Goal: Information Seeking & Learning: Learn about a topic

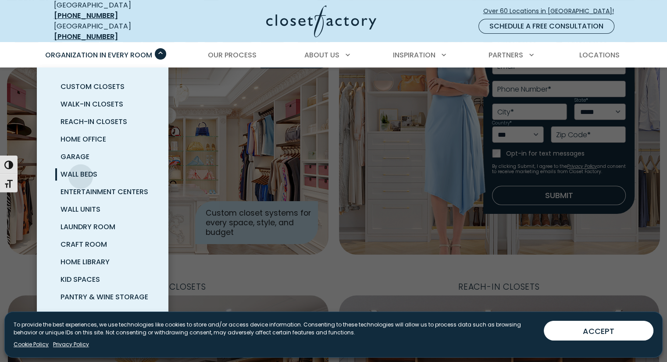
scroll to position [117, 0]
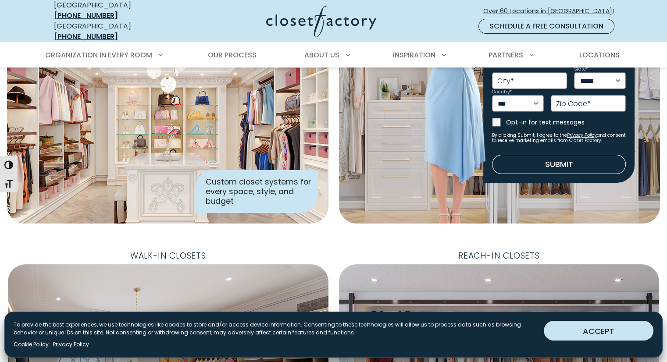
click at [615, 337] on button "ACCEPT" at bounding box center [599, 331] width 110 height 20
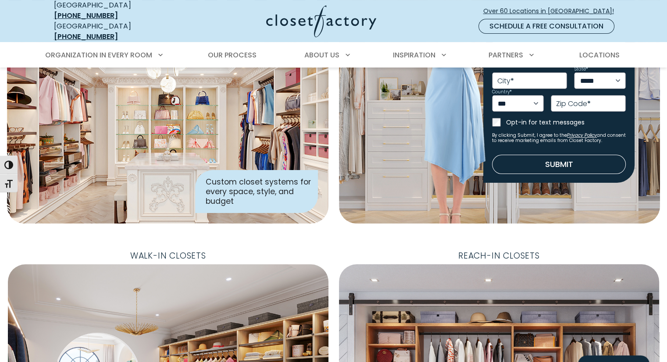
scroll to position [0, 0]
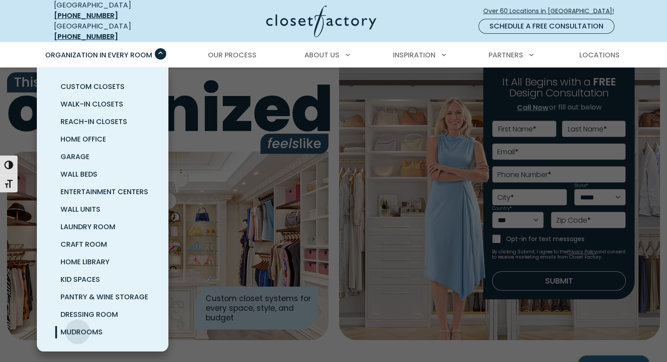
click at [78, 327] on span "Mudrooms" at bounding box center [82, 332] width 42 height 10
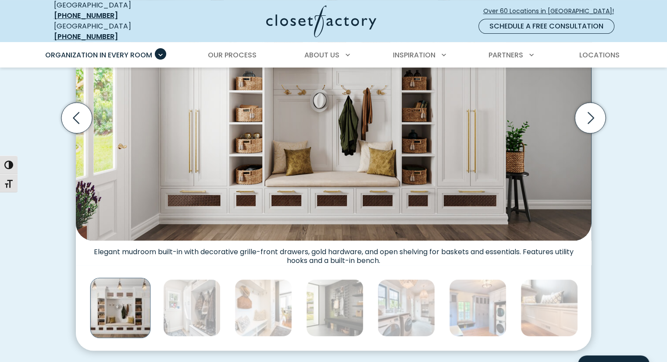
scroll to position [347, 0]
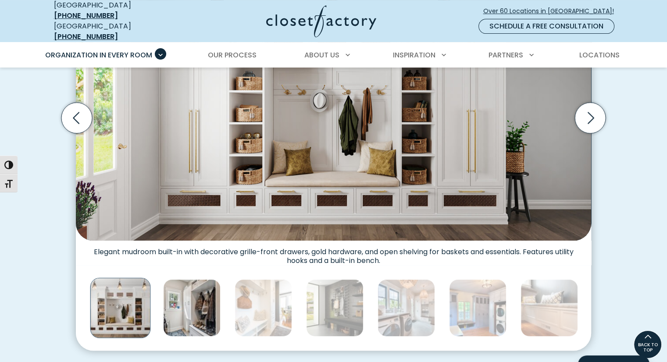
click at [193, 309] on img "Thumbnail Gallery" at bounding box center [191, 307] width 57 height 57
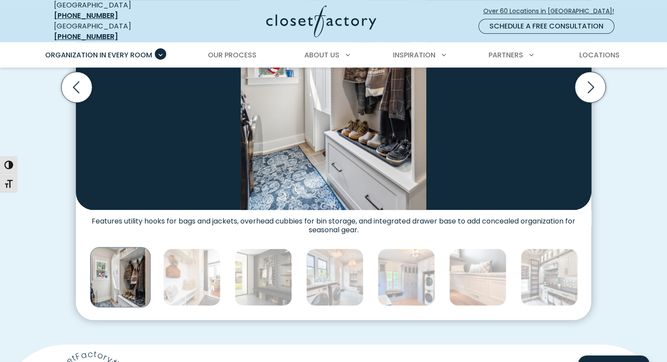
scroll to position [377, 0]
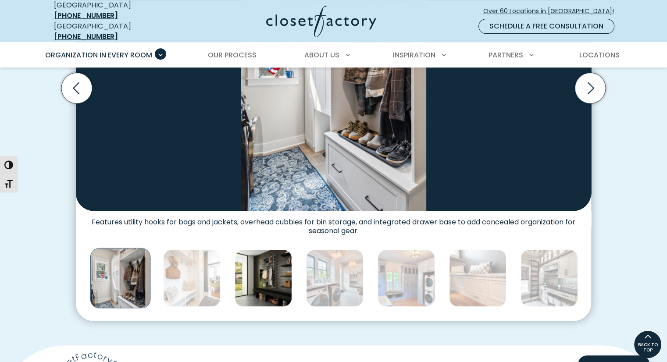
click at [281, 275] on img "Thumbnail Gallery" at bounding box center [263, 278] width 57 height 57
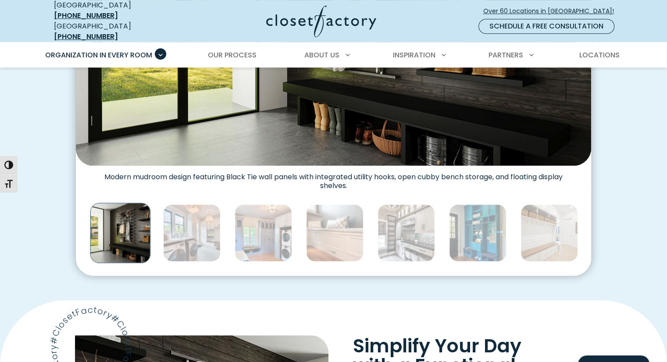
scroll to position [426, 0]
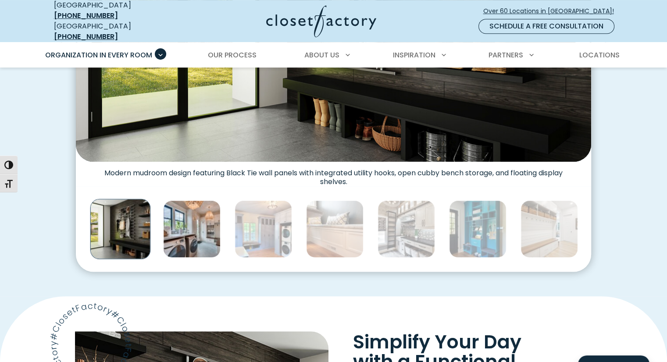
click at [211, 239] on img "Thumbnail Gallery" at bounding box center [191, 228] width 57 height 57
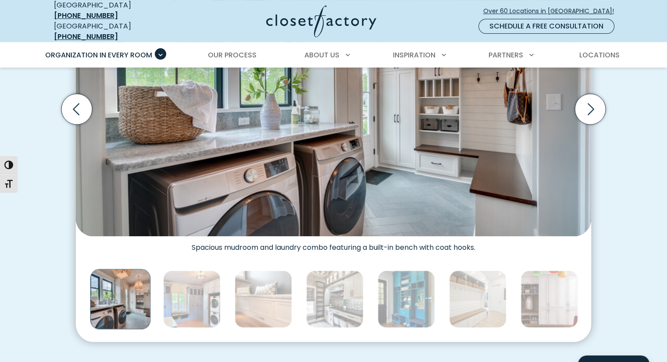
scroll to position [357, 0]
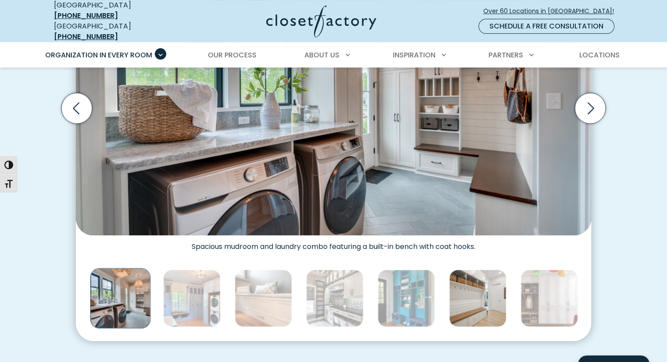
click at [488, 298] on img "Thumbnail Gallery" at bounding box center [477, 298] width 57 height 57
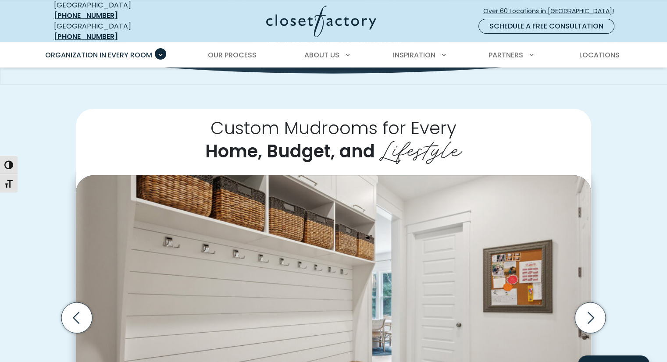
scroll to position [189, 0]
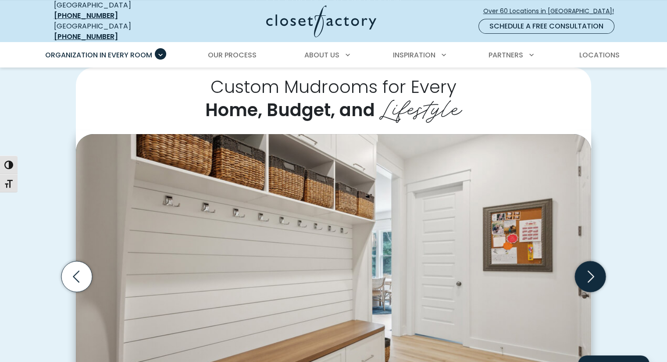
click at [584, 265] on icon "Next slide" at bounding box center [590, 276] width 31 height 31
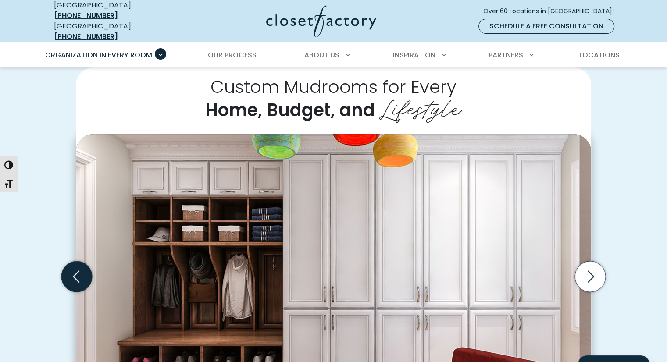
click at [79, 272] on icon "Previous slide" at bounding box center [76, 276] width 31 height 31
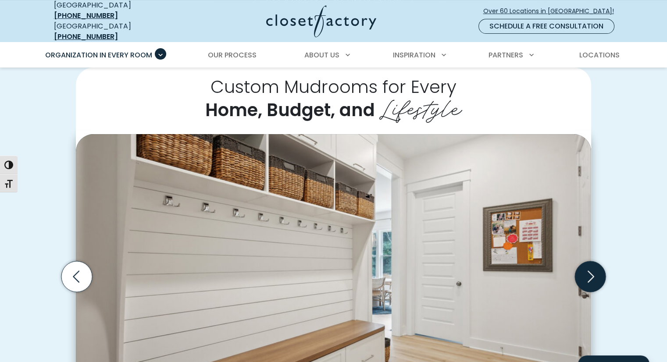
click at [589, 266] on icon "Next slide" at bounding box center [590, 276] width 31 height 31
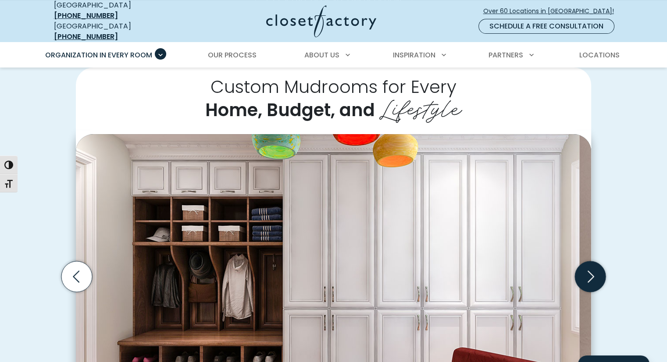
click at [593, 271] on icon "Next slide" at bounding box center [590, 276] width 31 height 31
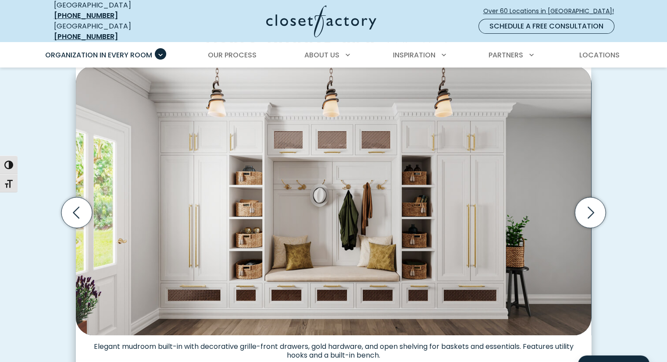
scroll to position [252, 0]
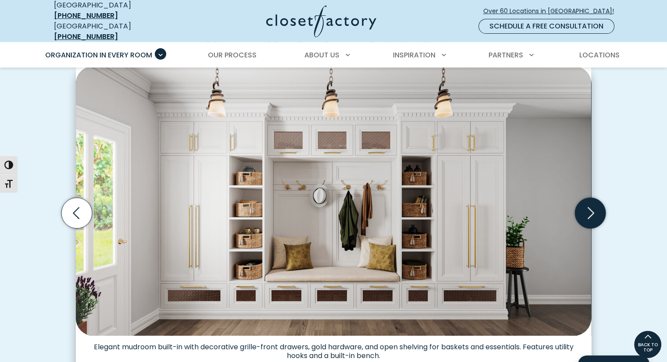
click at [588, 208] on icon "Next slide" at bounding box center [590, 213] width 31 height 31
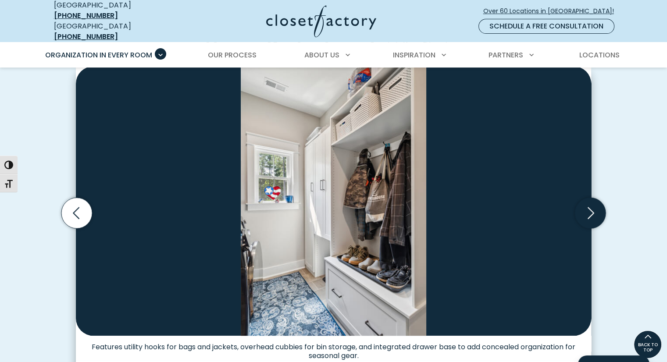
click at [588, 208] on icon "Next slide" at bounding box center [590, 213] width 31 height 31
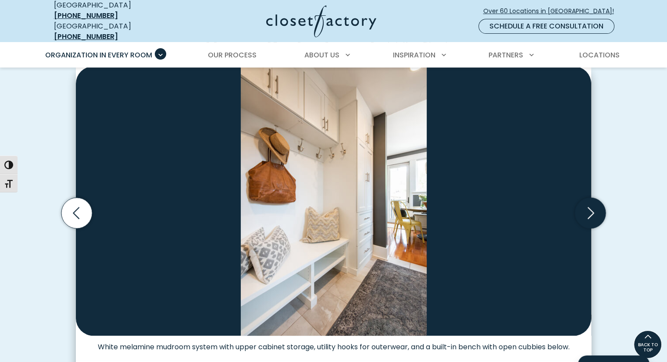
click at [588, 208] on icon "Next slide" at bounding box center [590, 213] width 31 height 31
